Goal: Transaction & Acquisition: Purchase product/service

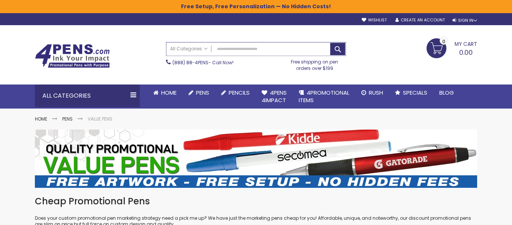
click at [237, 47] on input "Search" at bounding box center [256, 48] width 179 height 13
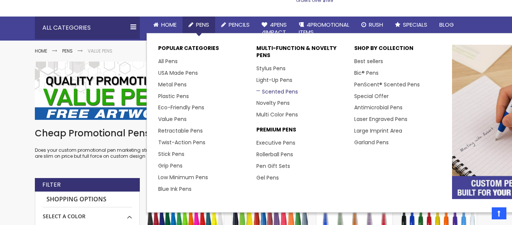
scroll to position [69, 0]
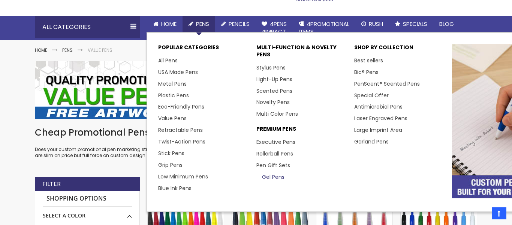
click at [263, 178] on link "Gel Pens" at bounding box center [271, 177] width 28 height 8
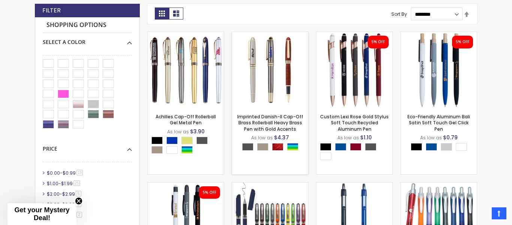
scroll to position [221, 0]
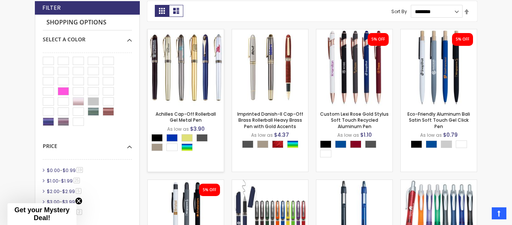
click at [187, 63] on img at bounding box center [186, 67] width 76 height 76
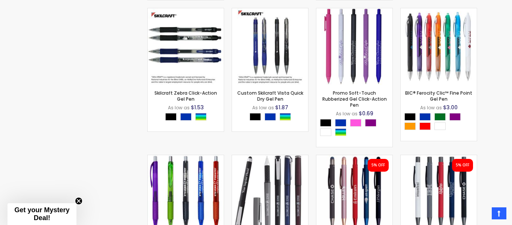
scroll to position [1846, 0]
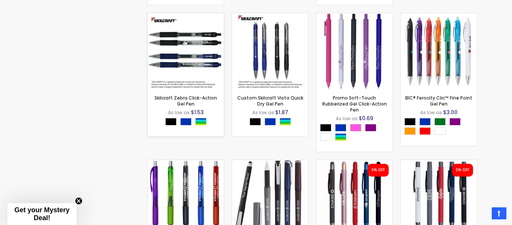
click at [188, 65] on img at bounding box center [186, 51] width 76 height 76
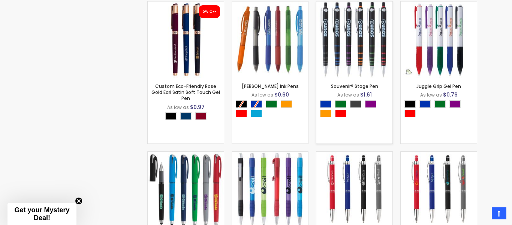
scroll to position [549, 0]
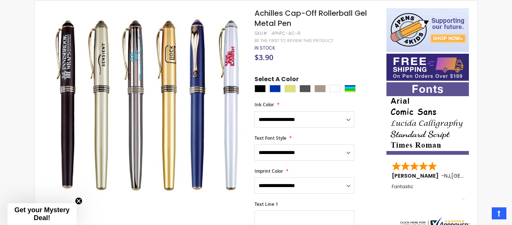
scroll to position [134, 0]
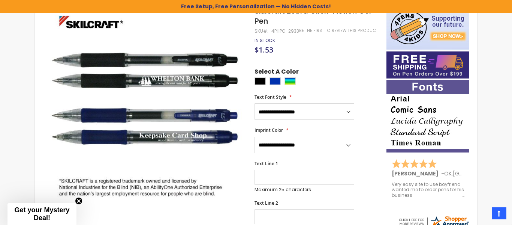
scroll to position [144, 0]
